Goal: Browse casually

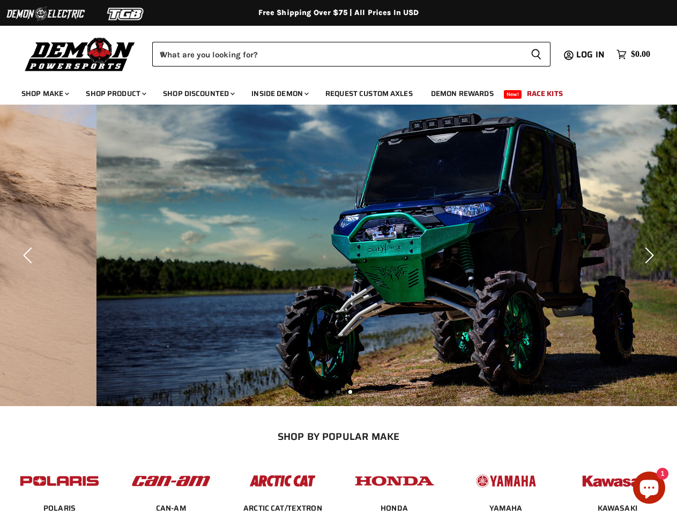
click at [338, 257] on img "Slide 2 of 3" at bounding box center [435, 255] width 677 height 301
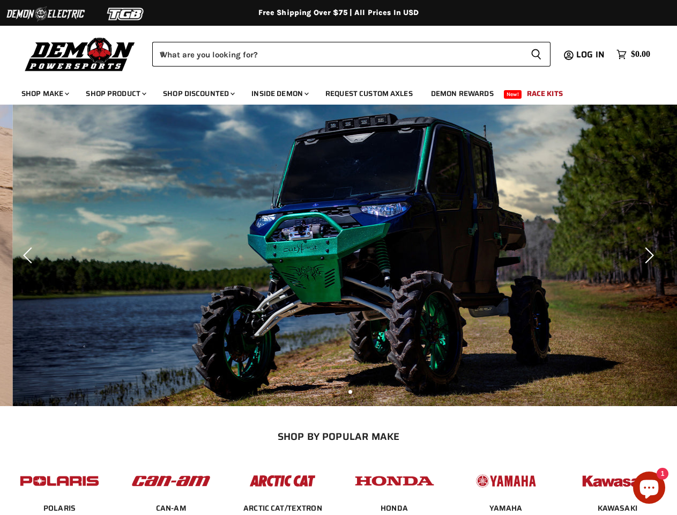
click at [46, 14] on img at bounding box center [45, 14] width 80 height 20
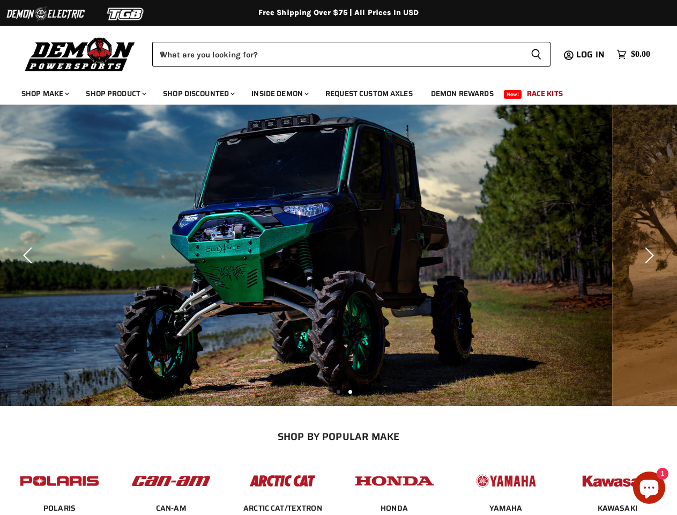
click at [126, 14] on img at bounding box center [126, 14] width 80 height 20
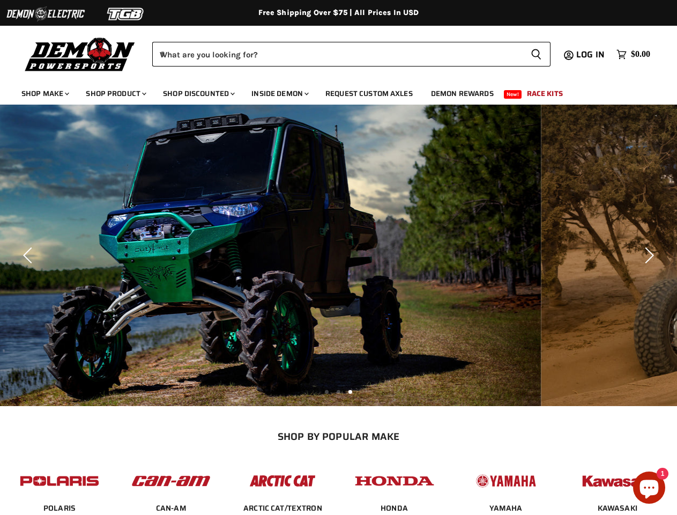
click at [0, 36] on div "Menu icon Translation missing: en.general.icons.icon_search_close icon Menu Dem…" at bounding box center [338, 51] width 677 height 54
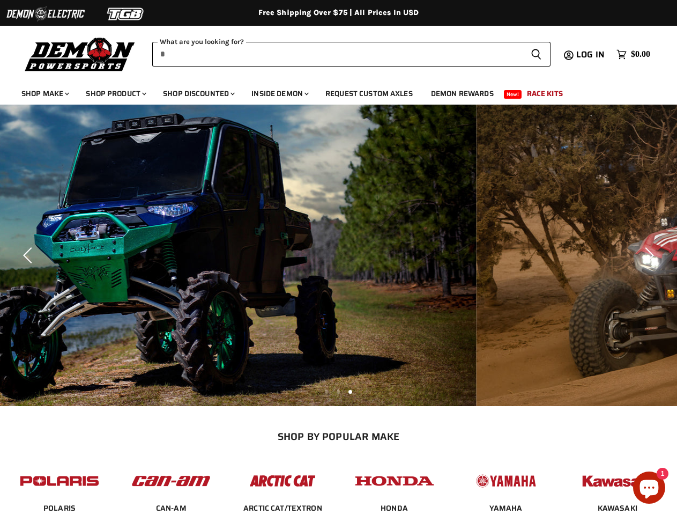
click at [337, 54] on input "When autocomplete results are available use up and down arrows to review and en…" at bounding box center [337, 54] width 370 height 25
click at [536, 54] on icon "Search icon" at bounding box center [536, 54] width 11 height 12
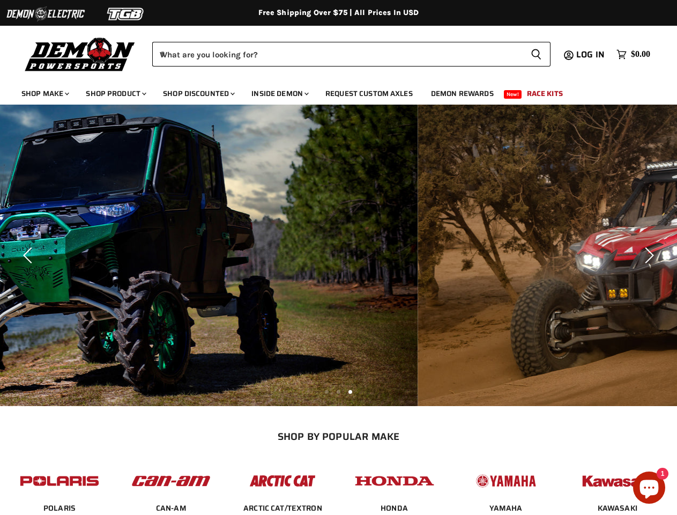
click at [338, 255] on img "Slide 2 of 3" at bounding box center [79, 255] width 677 height 301
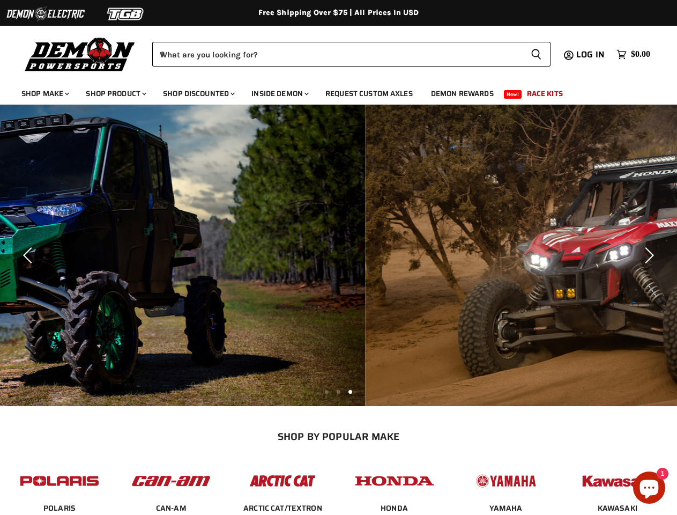
click at [29, 255] on icon "Previous" at bounding box center [29, 255] width 16 height 16
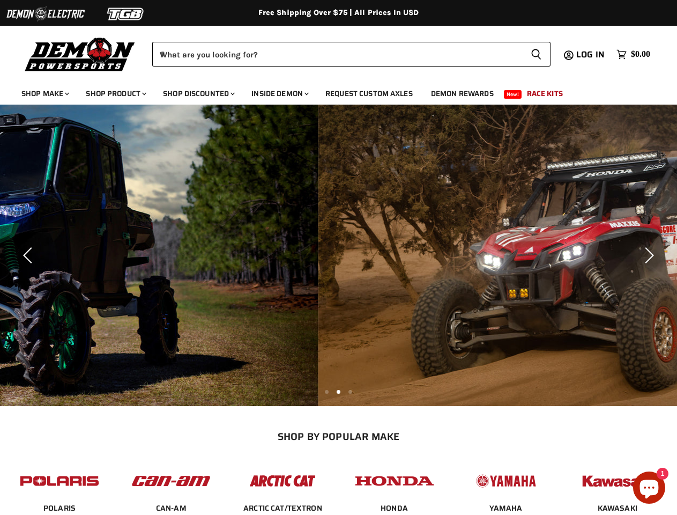
click at [648, 255] on icon "Next" at bounding box center [648, 255] width 16 height 16
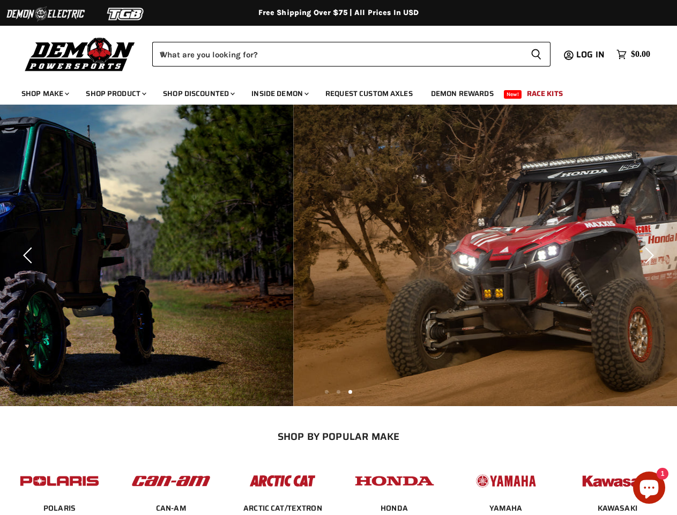
click at [338, 391] on li "Page dot 2" at bounding box center [339, 392] width 4 height 4
